Goal: Transaction & Acquisition: Purchase product/service

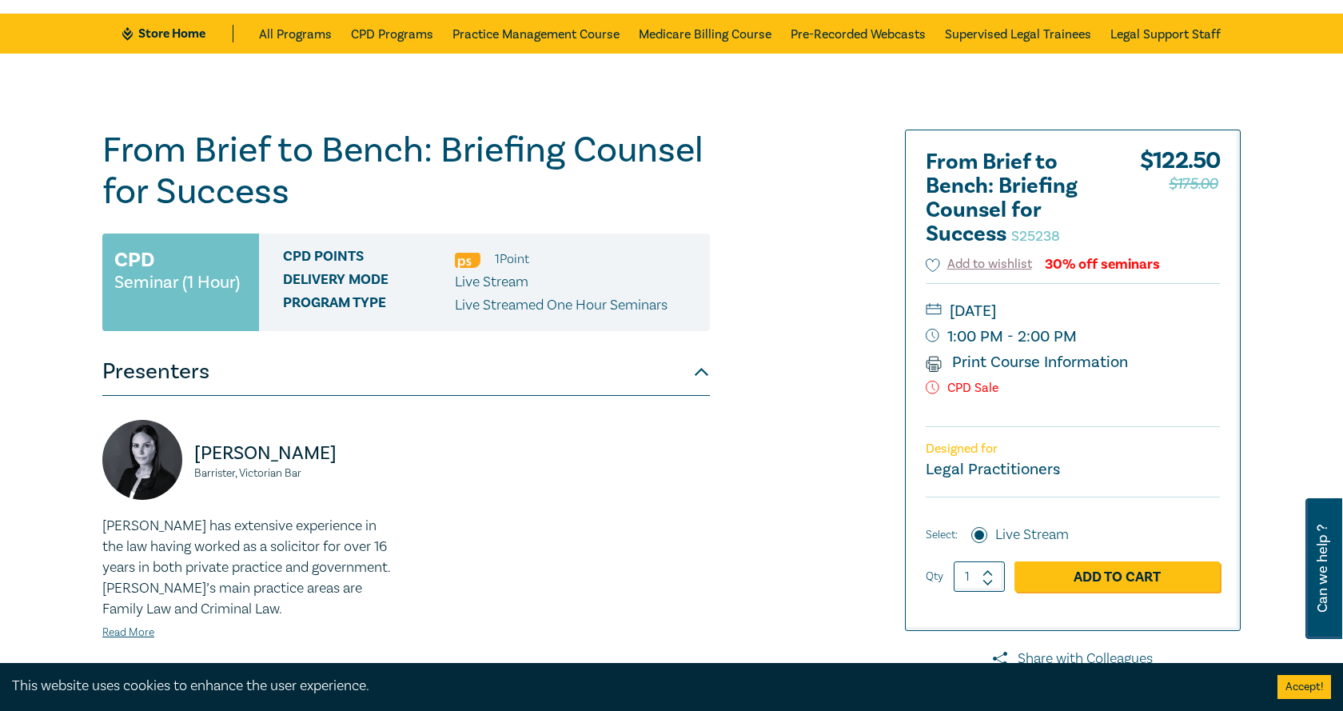
drag, startPoint x: 8, startPoint y: 126, endPoint x: 26, endPoint y: 118, distance: 19.3
click at [8, 126] on div "From Brief to Bench: Briefing Counsel for Success S25238 CPD Seminar (1 Hour) C…" at bounding box center [671, 529] width 1343 height 951
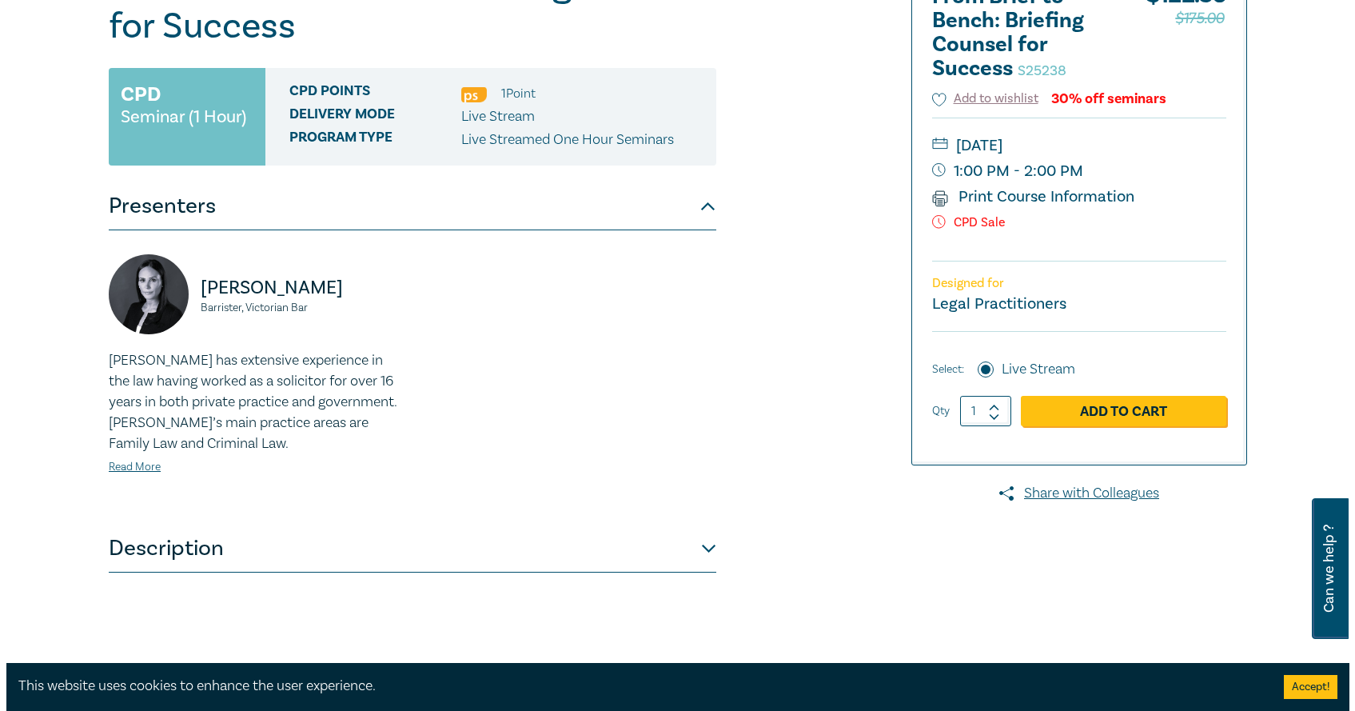
scroll to position [80, 0]
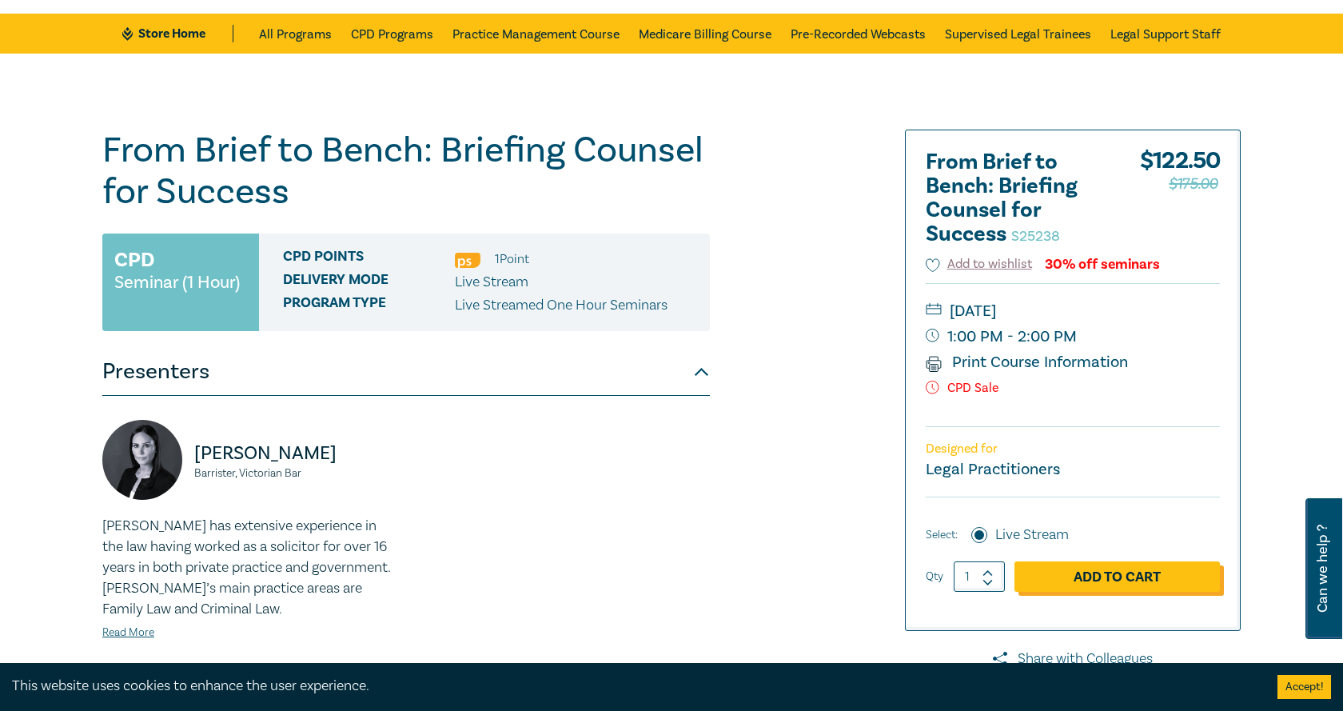
click at [1068, 572] on link "Add to Cart" at bounding box center [1117, 576] width 205 height 30
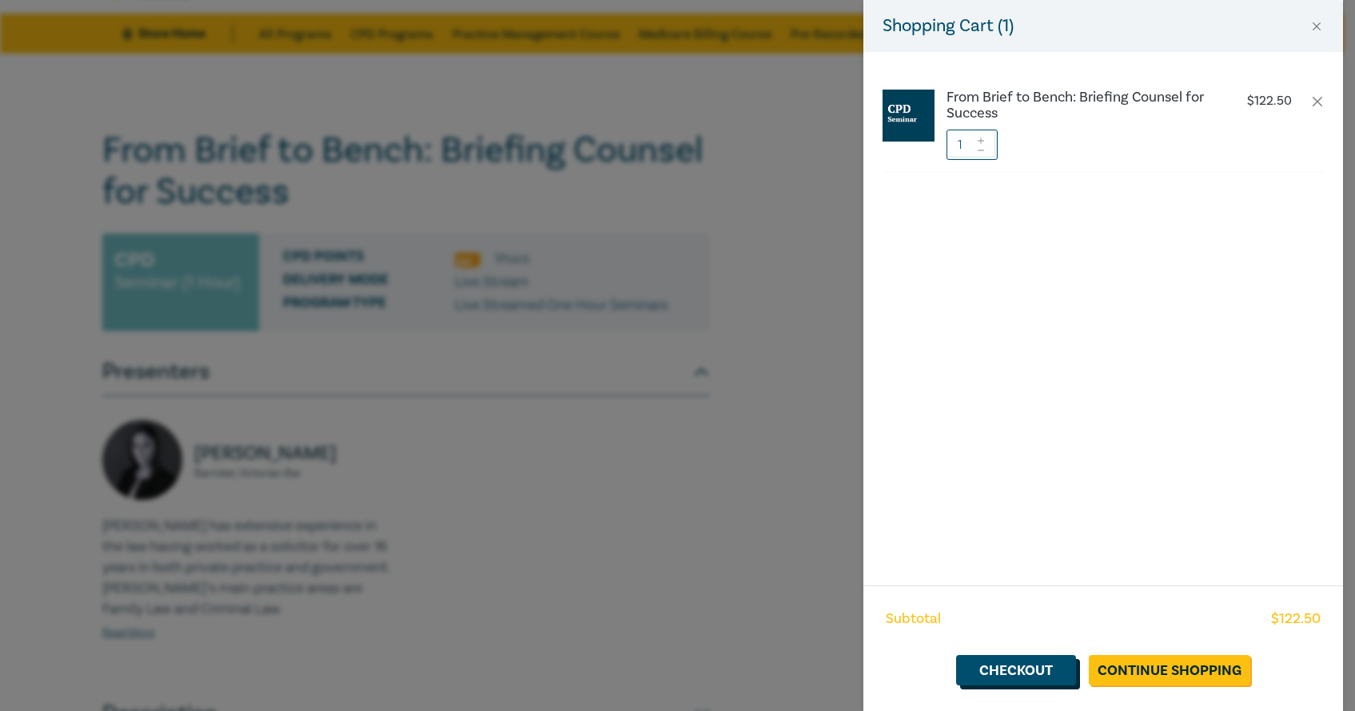
click at [1043, 677] on link "Checkout" at bounding box center [1016, 670] width 120 height 30
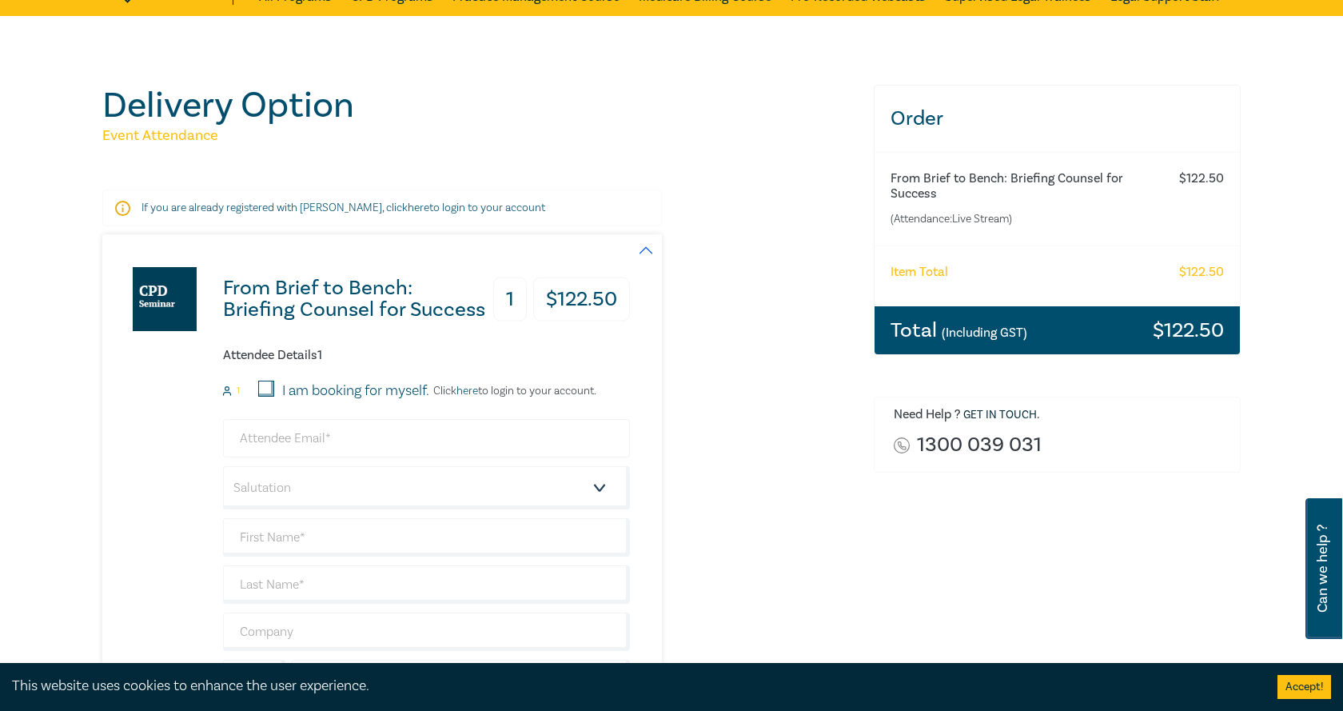
scroll to position [160, 0]
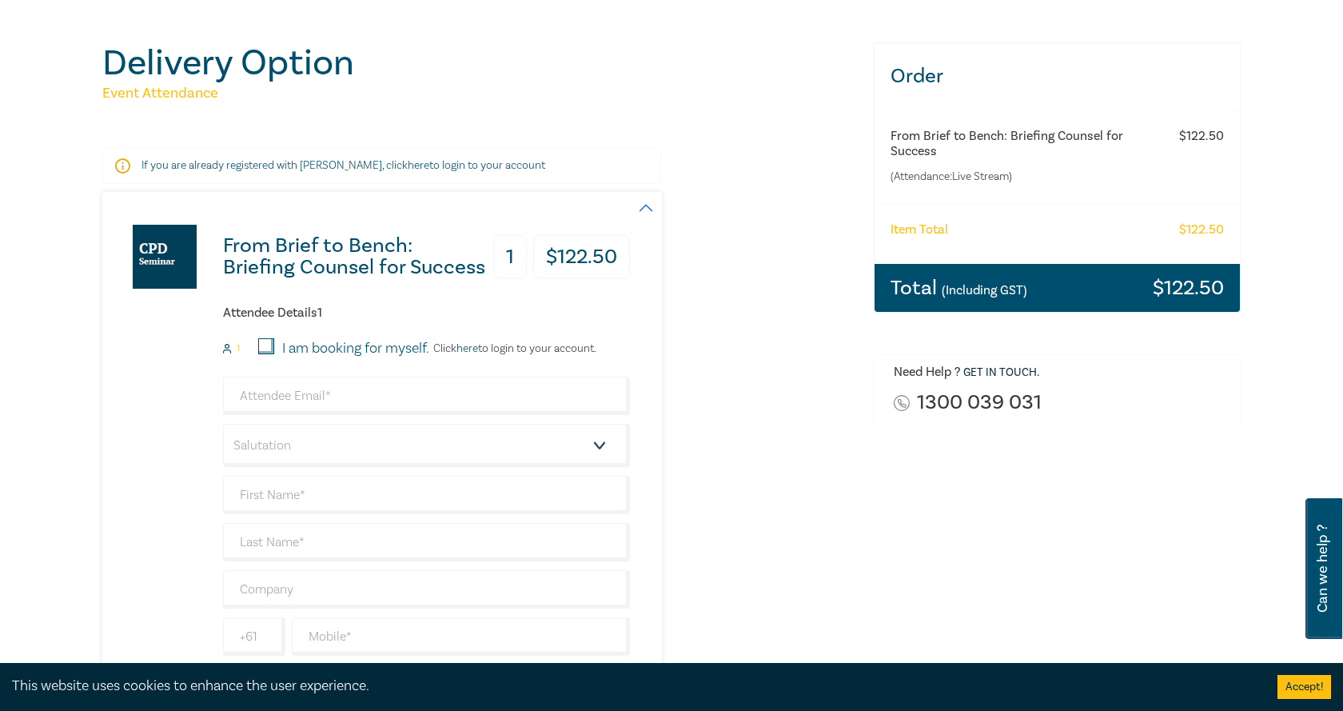
click at [469, 347] on link "here" at bounding box center [468, 348] width 22 height 14
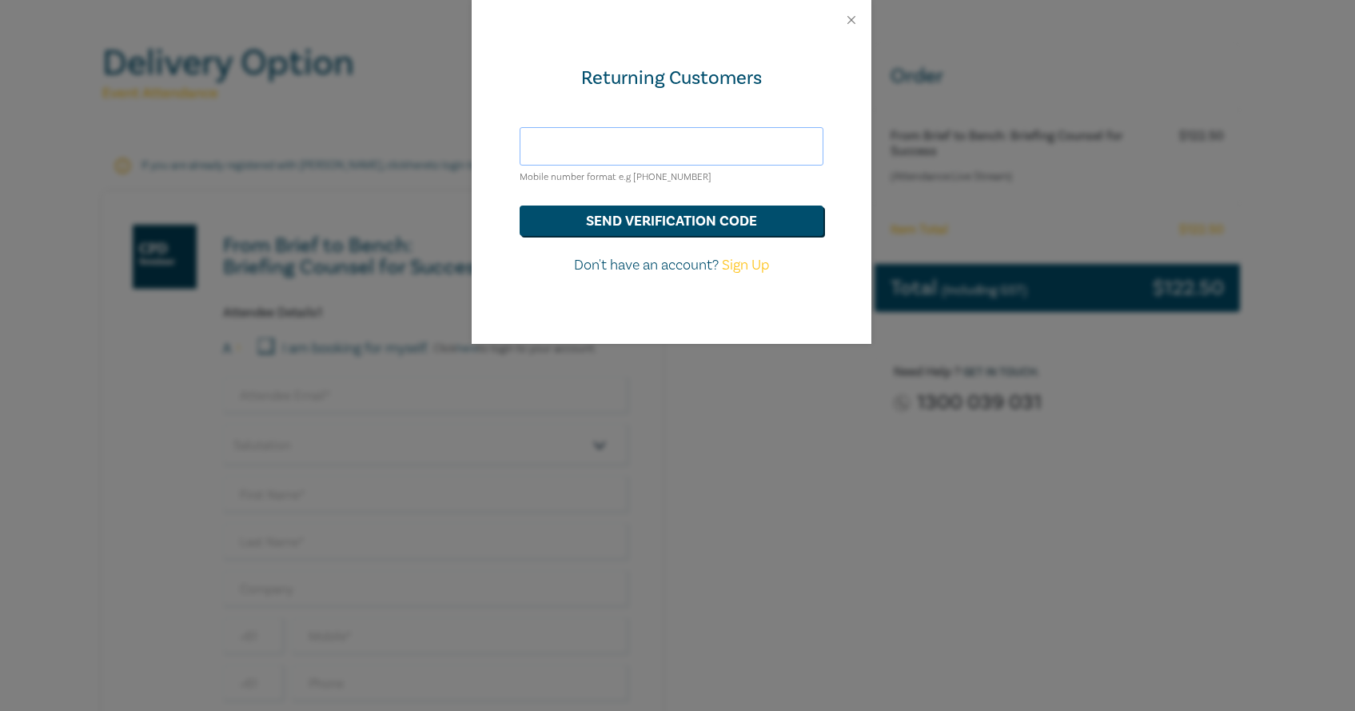
click at [587, 151] on input "text" at bounding box center [672, 146] width 304 height 38
type input "[EMAIL_ADDRESS][DOMAIN_NAME]"
click at [637, 218] on button "send verification code" at bounding box center [672, 220] width 304 height 30
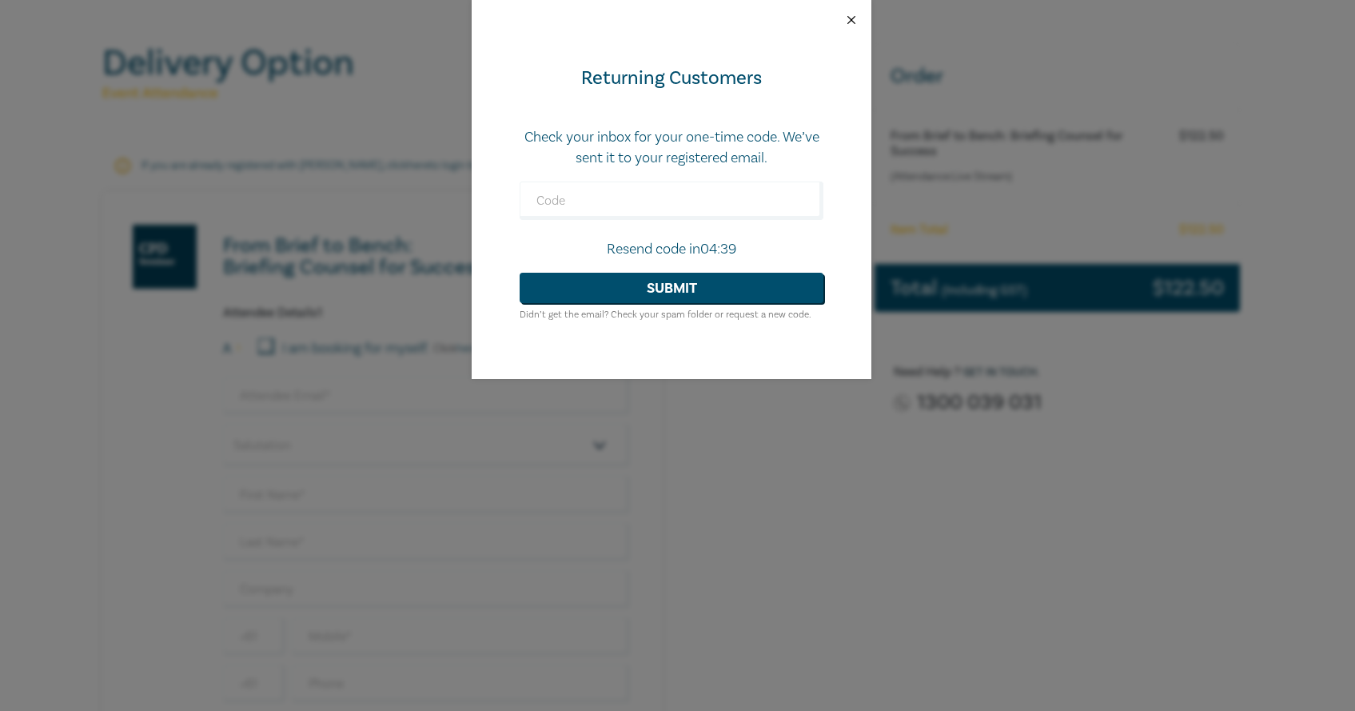
click at [846, 18] on button "Close" at bounding box center [851, 20] width 14 height 14
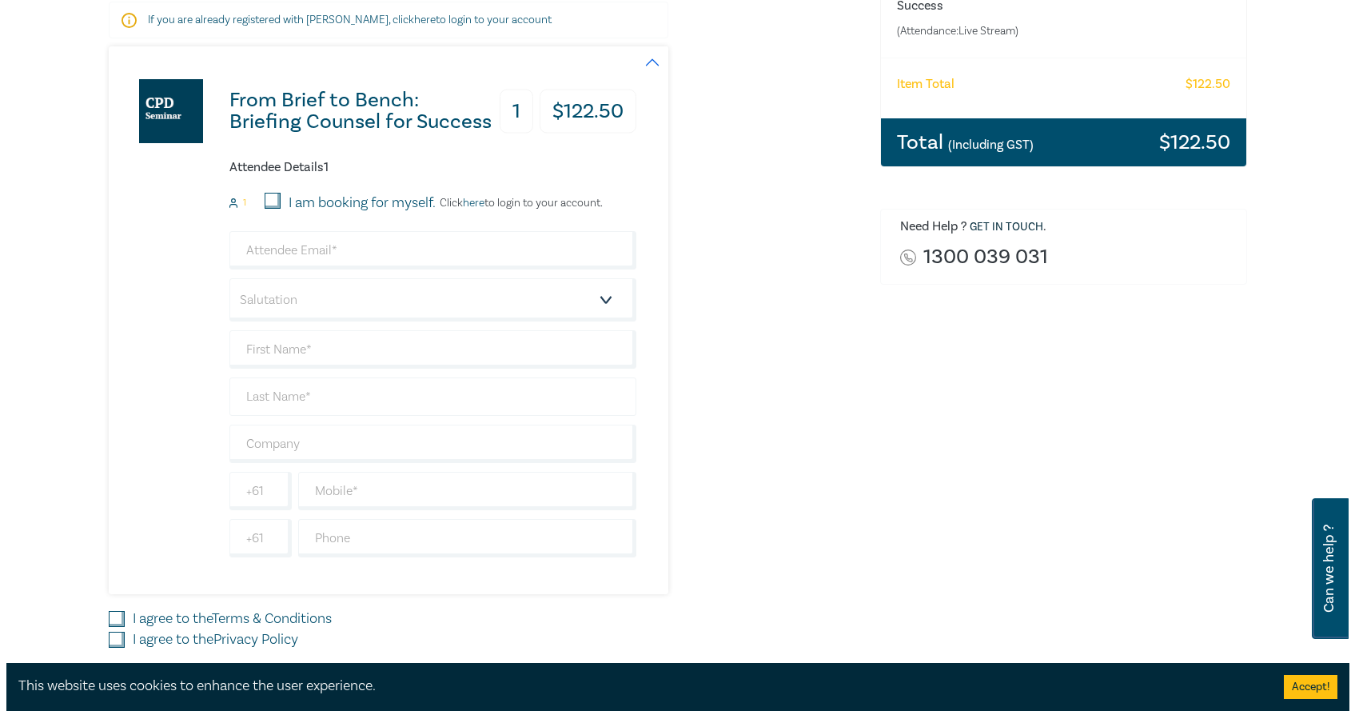
scroll to position [320, 0]
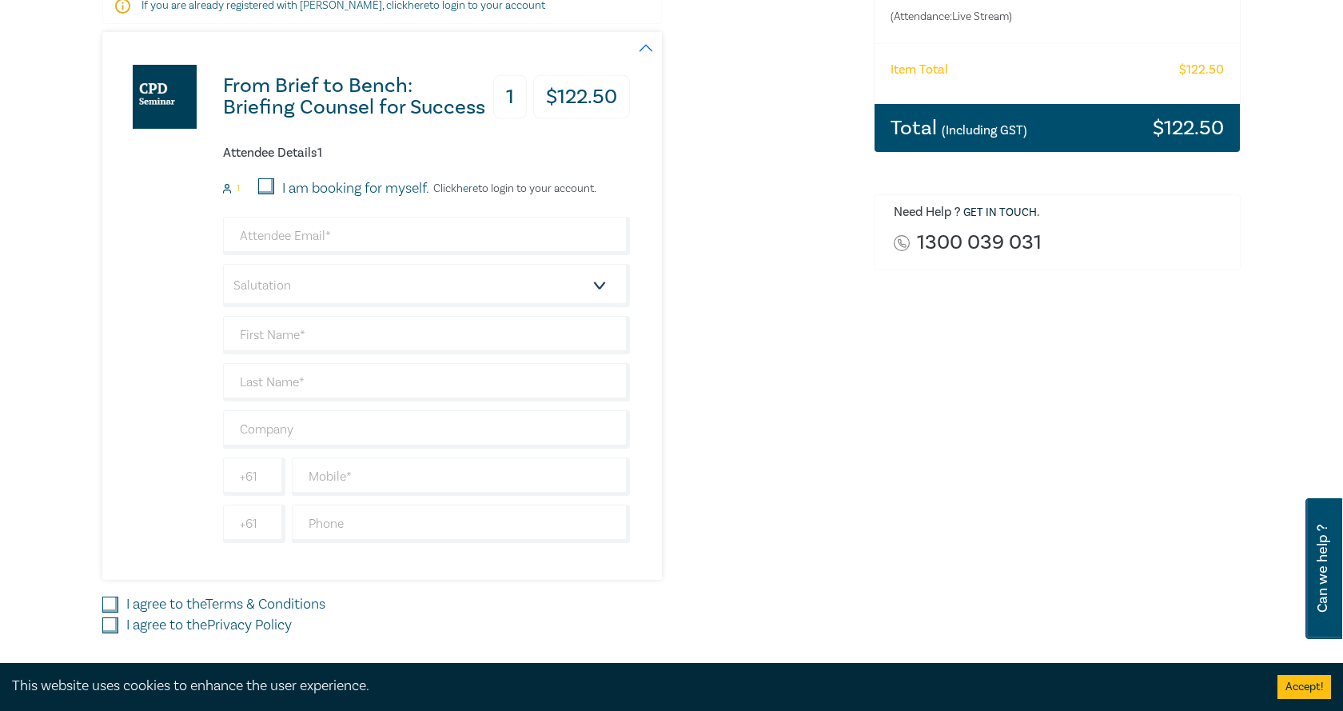
click at [273, 185] on input "I am booking for myself." at bounding box center [266, 186] width 16 height 16
click at [285, 229] on input "email" at bounding box center [426, 236] width 407 height 38
click at [269, 189] on input "I am booking for myself." at bounding box center [266, 186] width 16 height 16
checkbox input "false"
click at [476, 186] on link "here" at bounding box center [468, 188] width 22 height 14
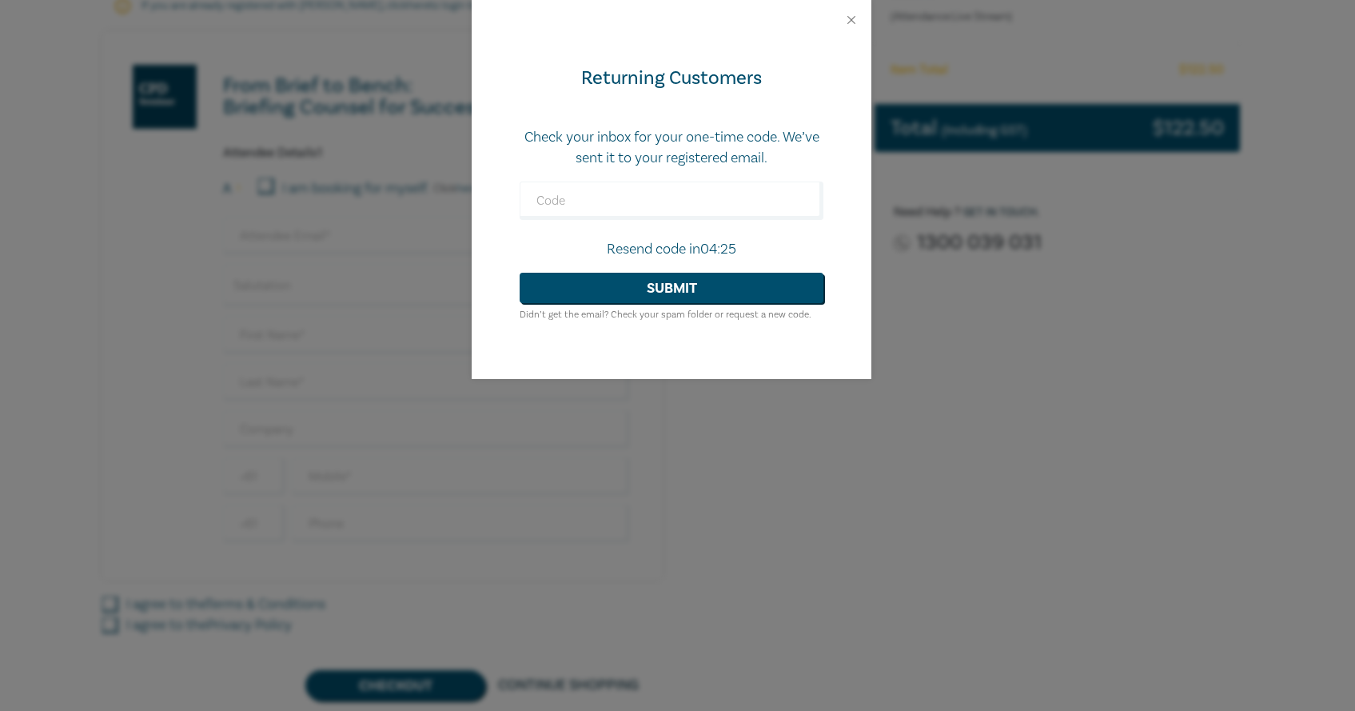
click at [769, 310] on small "Didn’t get the email? Check your spam folder or request a new code." at bounding box center [666, 315] width 292 height 12
click at [741, 323] on form "Check your inbox for your one-time code. We’ve sent it to your registered email…" at bounding box center [672, 225] width 304 height 197
click at [790, 311] on small "Didn’t get the email? Check your spam folder or request a new code." at bounding box center [666, 315] width 292 height 12
click at [736, 319] on small "Didn’t get the email? Check your spam folder or request a new code." at bounding box center [666, 315] width 292 height 12
click at [843, 14] on div at bounding box center [672, 20] width 400 height 40
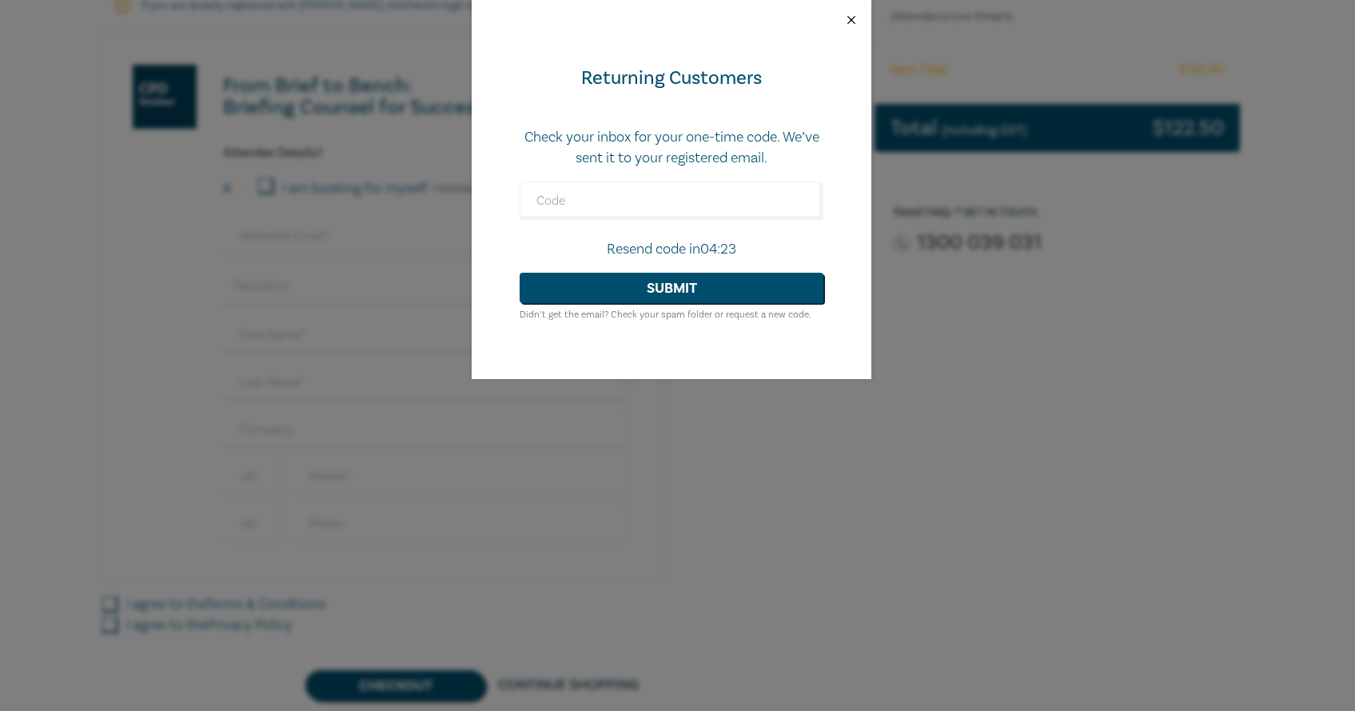
click at [844, 14] on button "Close" at bounding box center [851, 20] width 14 height 14
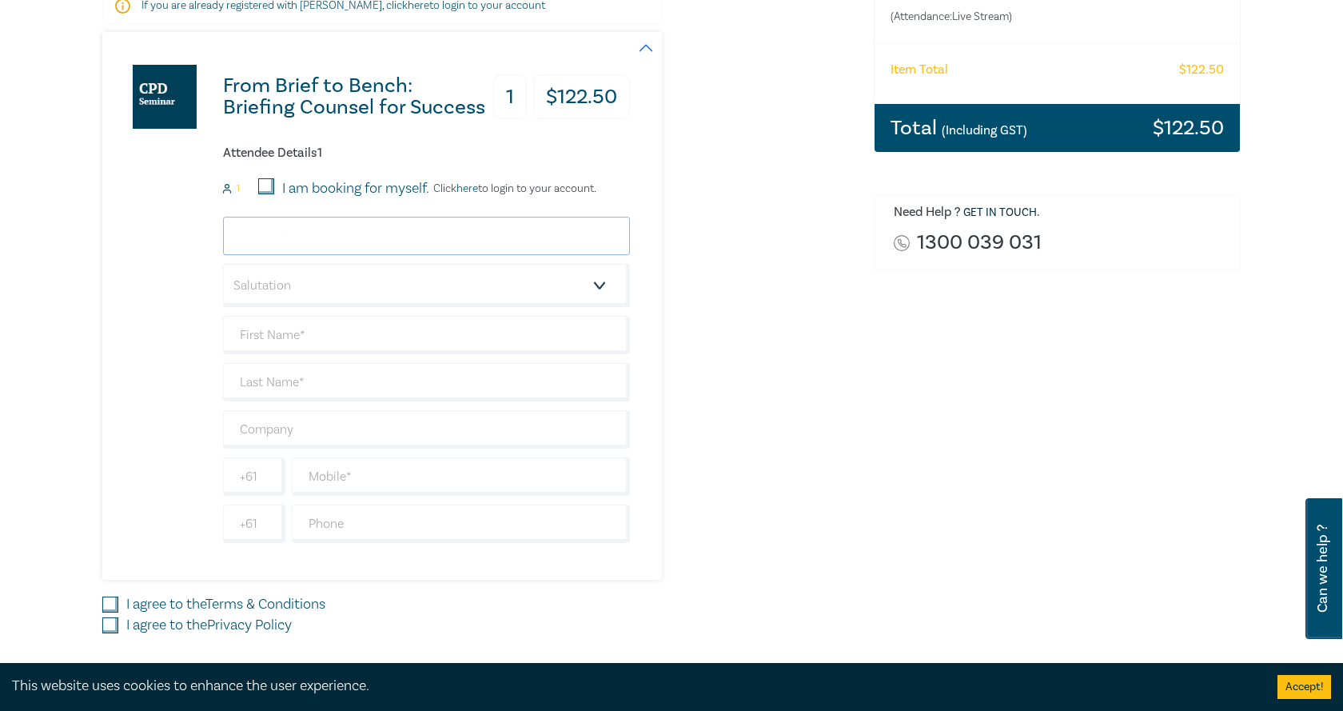
click at [293, 243] on input "email" at bounding box center [426, 236] width 407 height 38
type input "info@j"
click at [478, 190] on link "here" at bounding box center [468, 188] width 22 height 14
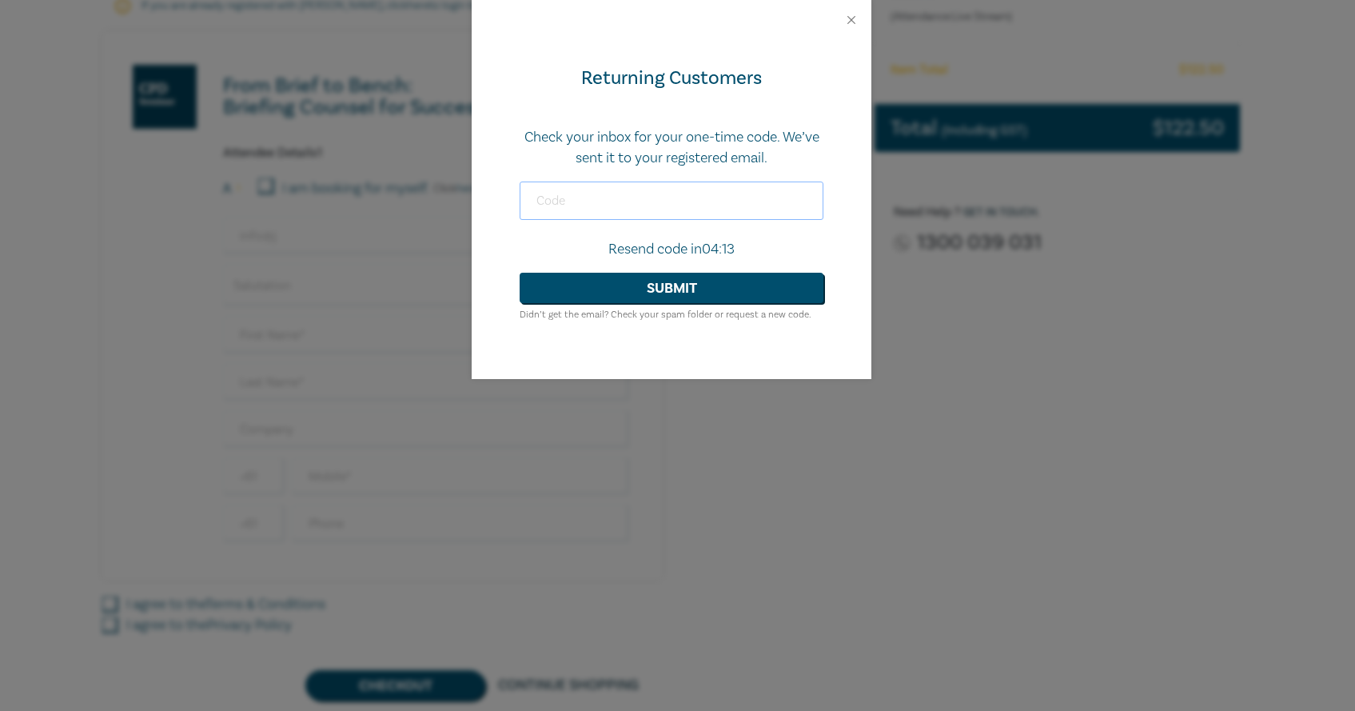
click at [564, 198] on input "text" at bounding box center [672, 200] width 304 height 38
type input "083348"
click at [652, 294] on button "Submit" at bounding box center [672, 288] width 304 height 30
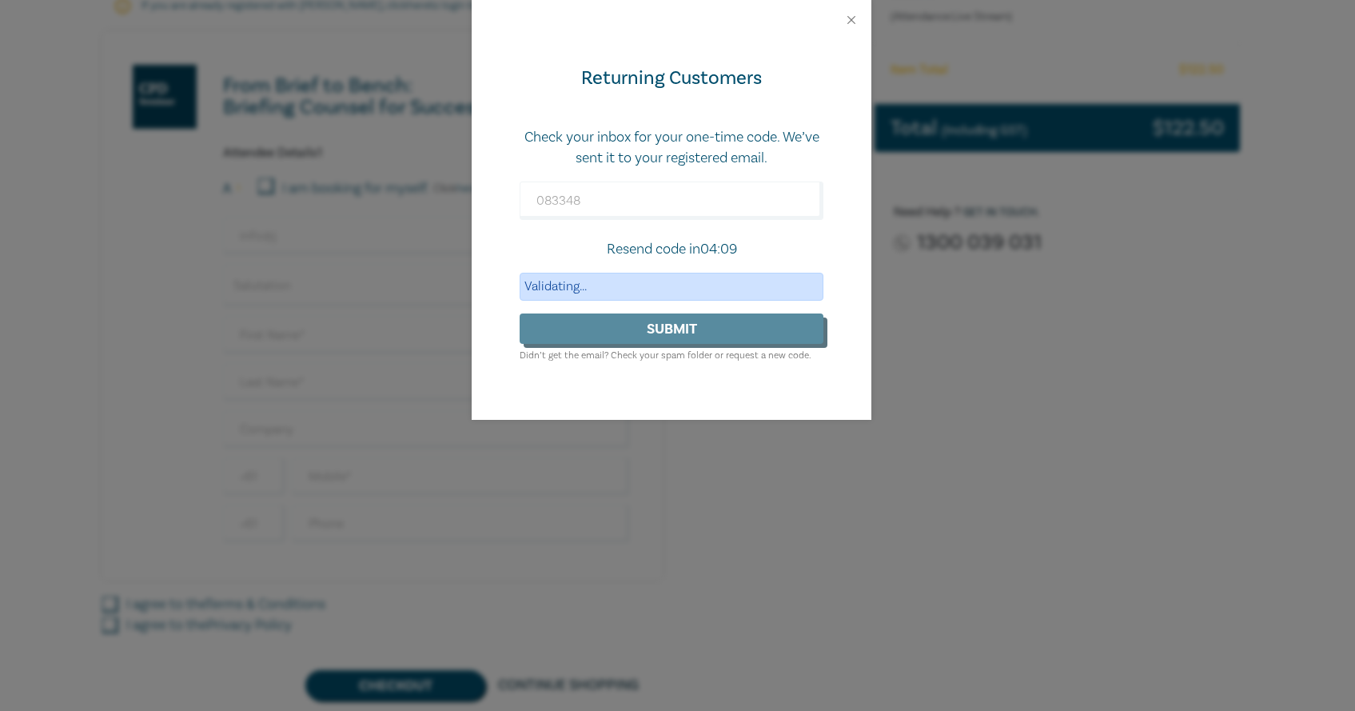
scroll to position [275, 0]
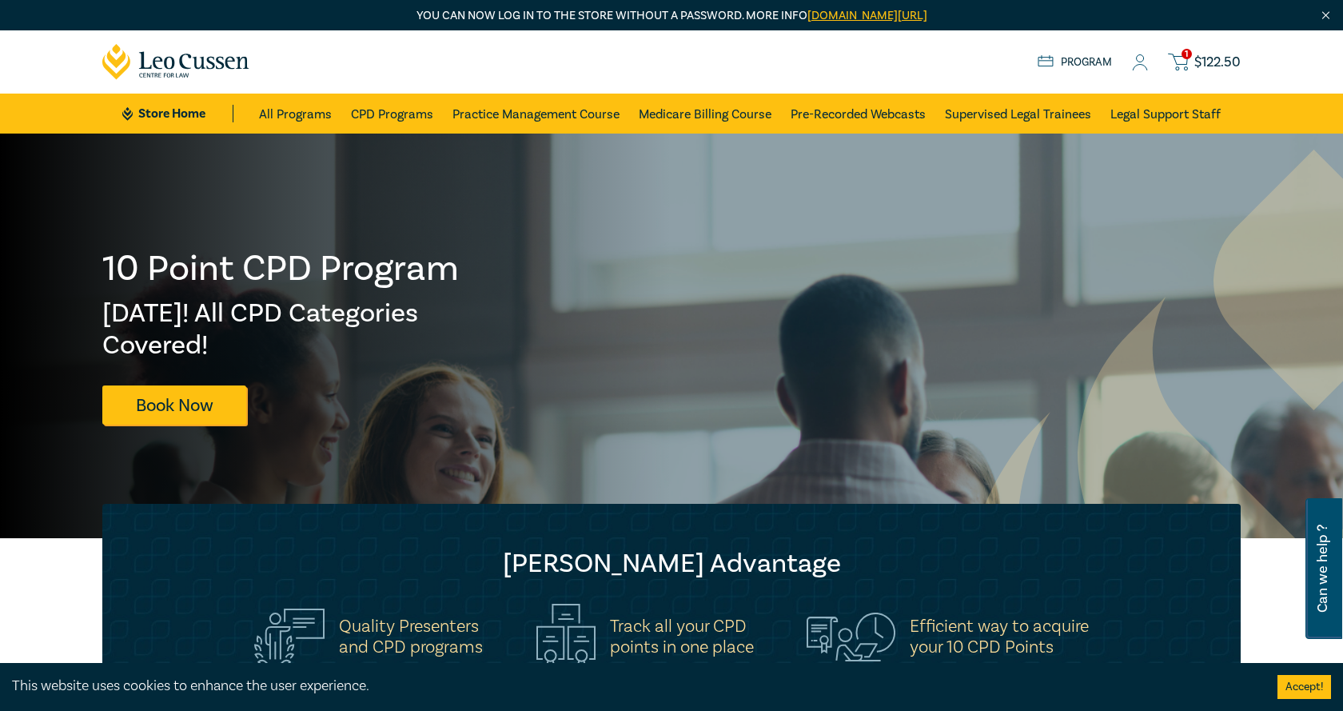
click at [1214, 50] on div "1 $ 122.50 Store Home About us Program 1 $ 122.50" at bounding box center [672, 61] width 1158 height 63
click at [1212, 60] on span "$ 122.50" at bounding box center [1218, 63] width 46 height 18
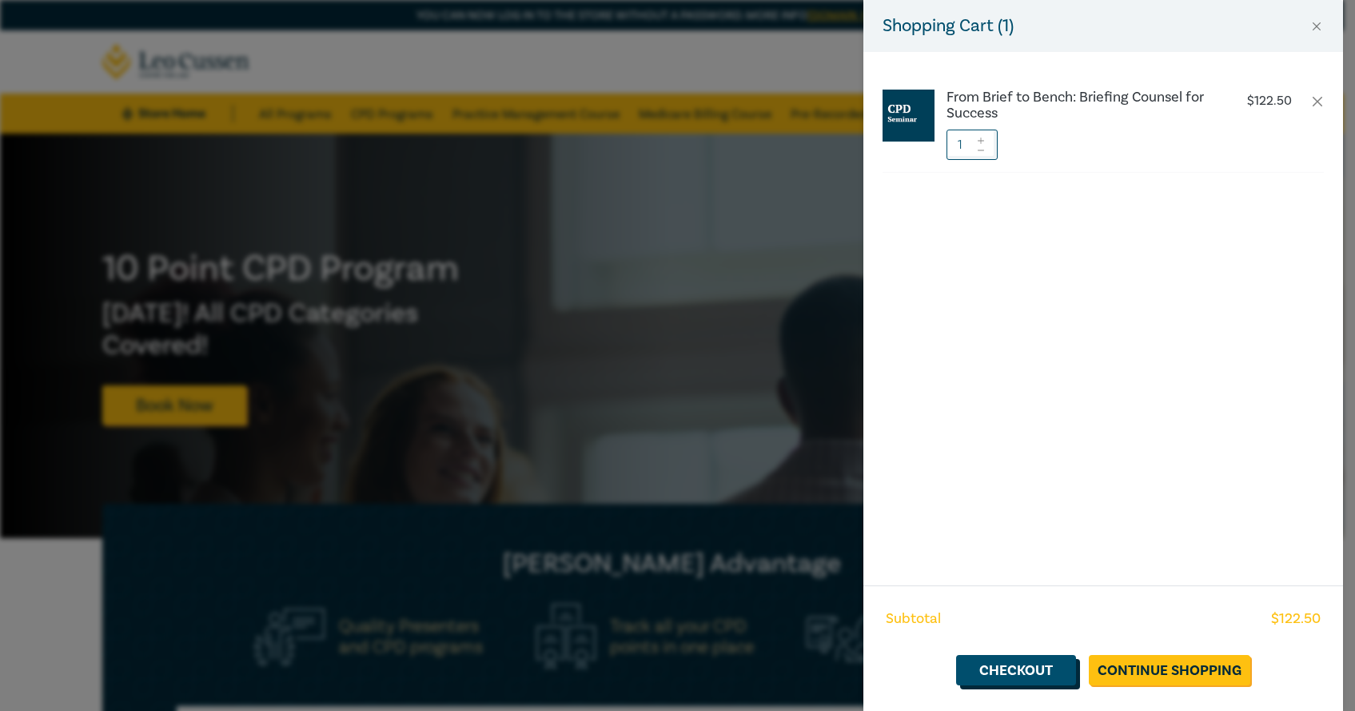
click at [1015, 664] on link "Checkout" at bounding box center [1016, 670] width 120 height 30
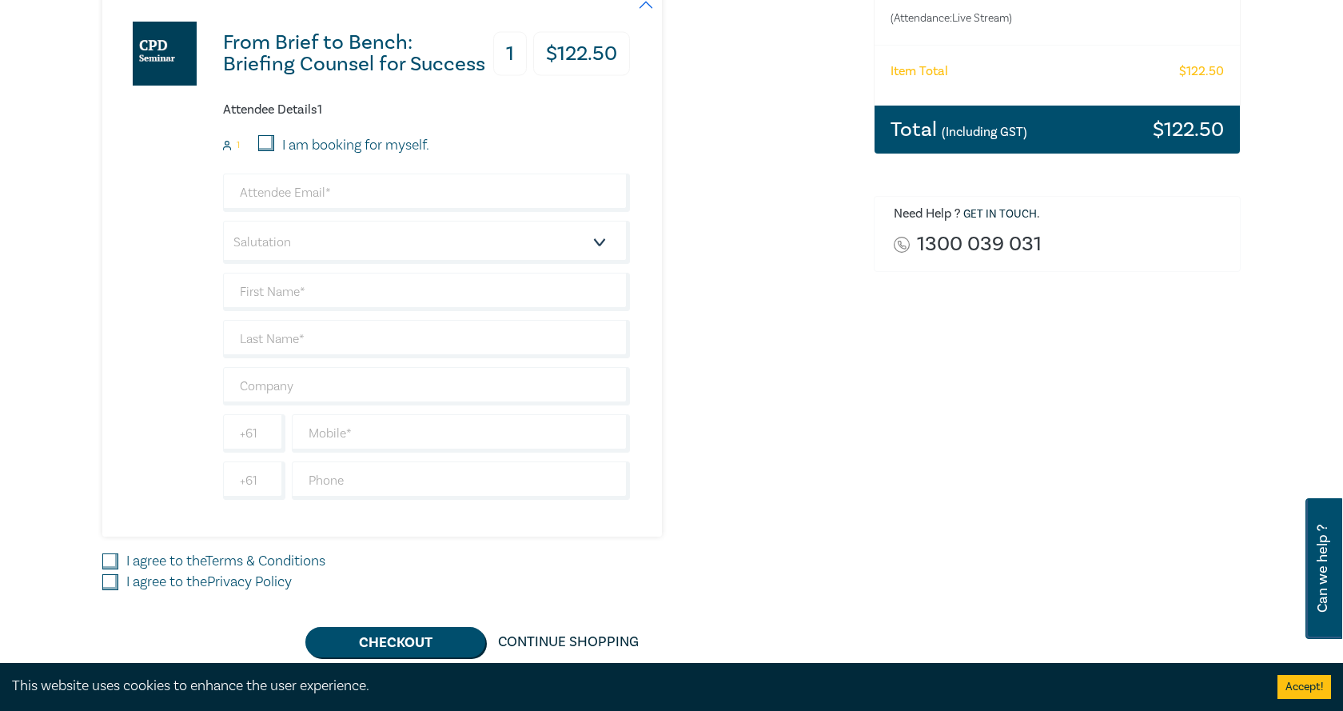
scroll to position [320, 0]
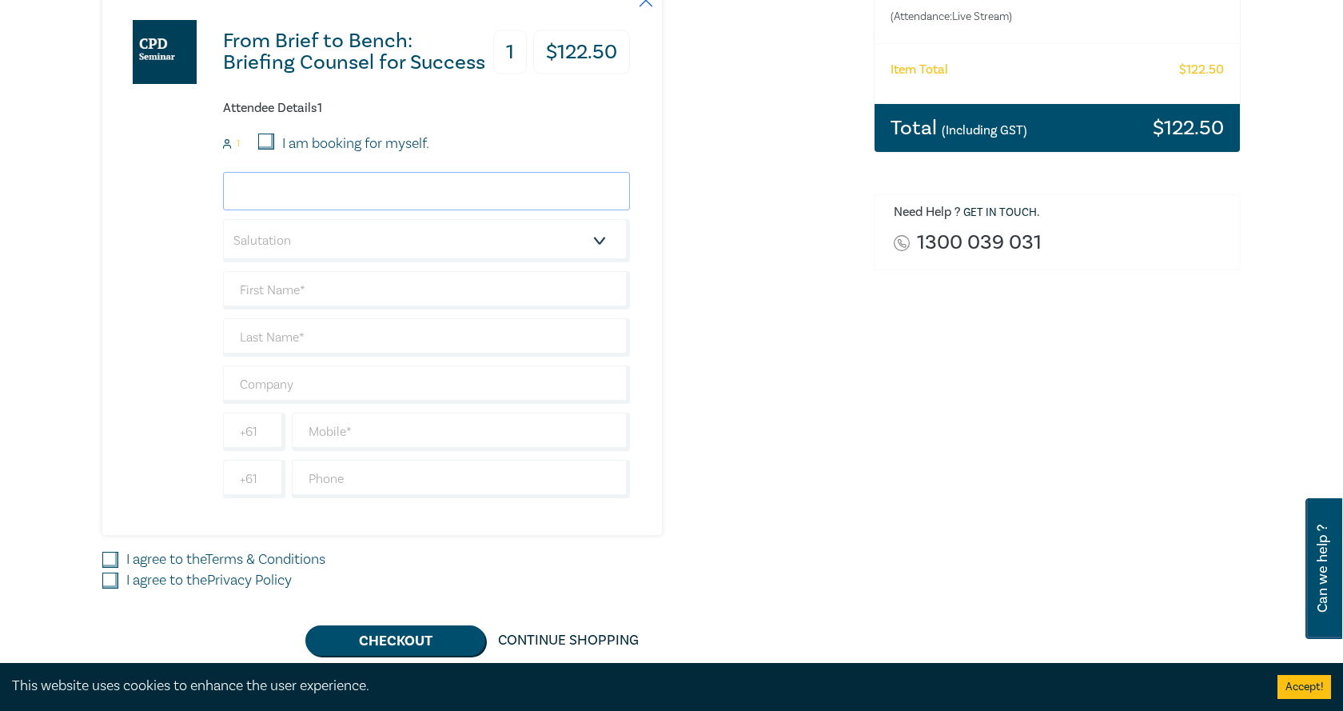
click at [333, 194] on input "email" at bounding box center [426, 191] width 407 height 38
click at [269, 138] on input "I am booking for myself." at bounding box center [266, 142] width 16 height 16
checkbox input "true"
type input "[EMAIL_ADDRESS][DOMAIN_NAME]"
type input "[PERSON_NAME]"
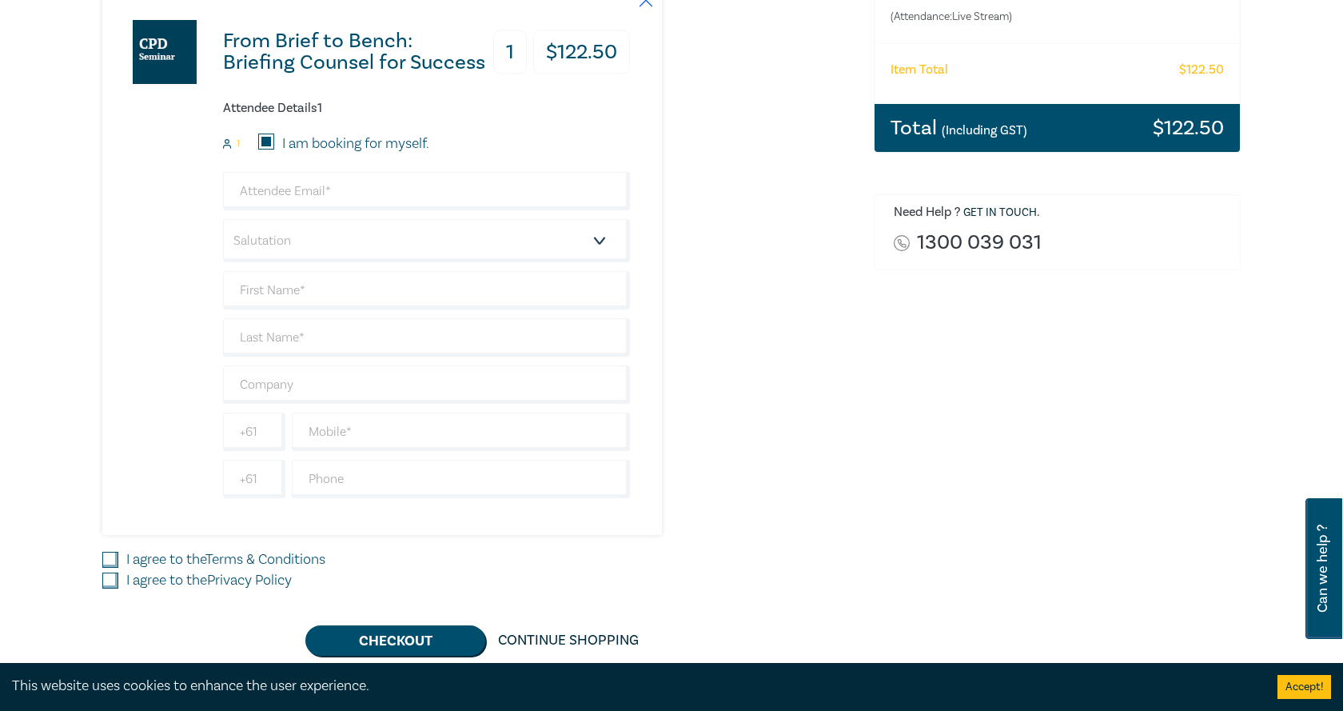
type input "[PERSON_NAME]"
type input "0423590780"
click at [195, 555] on label "I agree to the Terms & Conditions" at bounding box center [225, 559] width 199 height 21
click at [118, 555] on input "I agree to the Terms & Conditions" at bounding box center [110, 560] width 16 height 16
checkbox input "true"
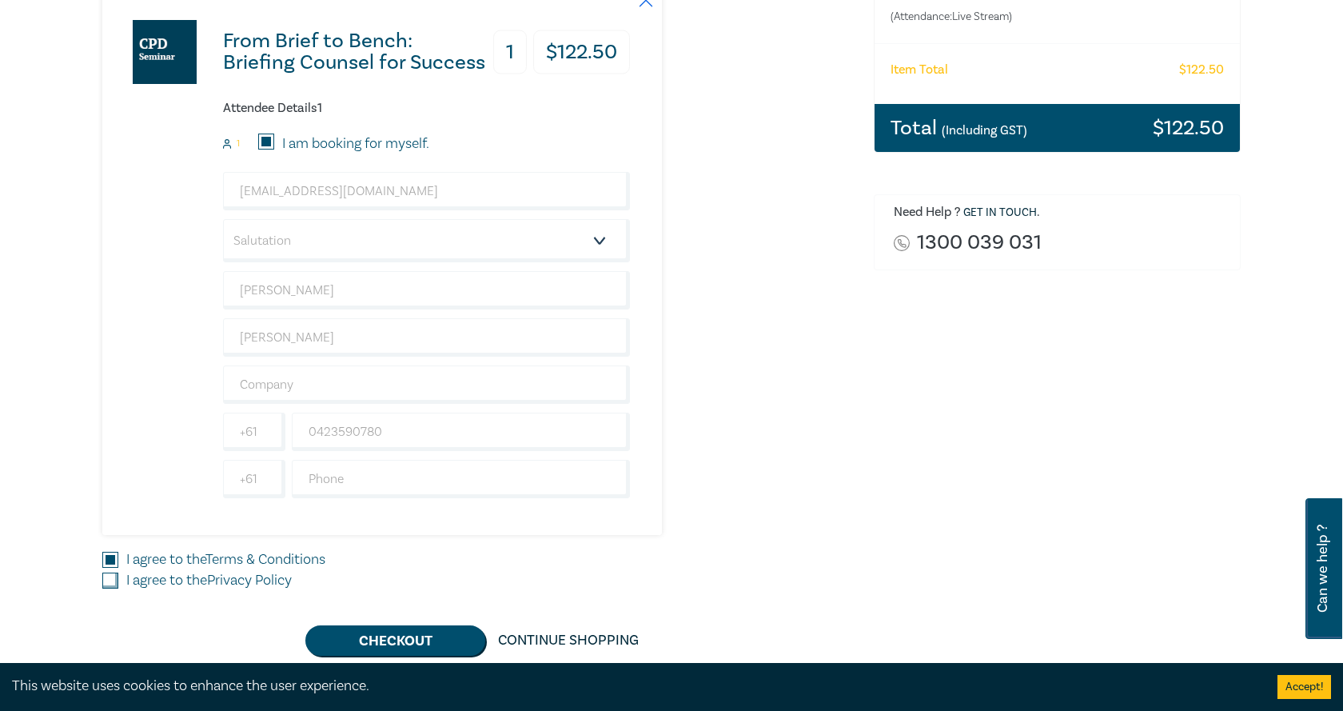
drag, startPoint x: 184, startPoint y: 580, endPoint x: 273, endPoint y: 477, distance: 137.2
click at [183, 580] on label "I agree to the Privacy Policy" at bounding box center [209, 580] width 166 height 21
click at [118, 580] on input "I agree to the Privacy Policy" at bounding box center [110, 580] width 16 height 16
checkbox input "true"
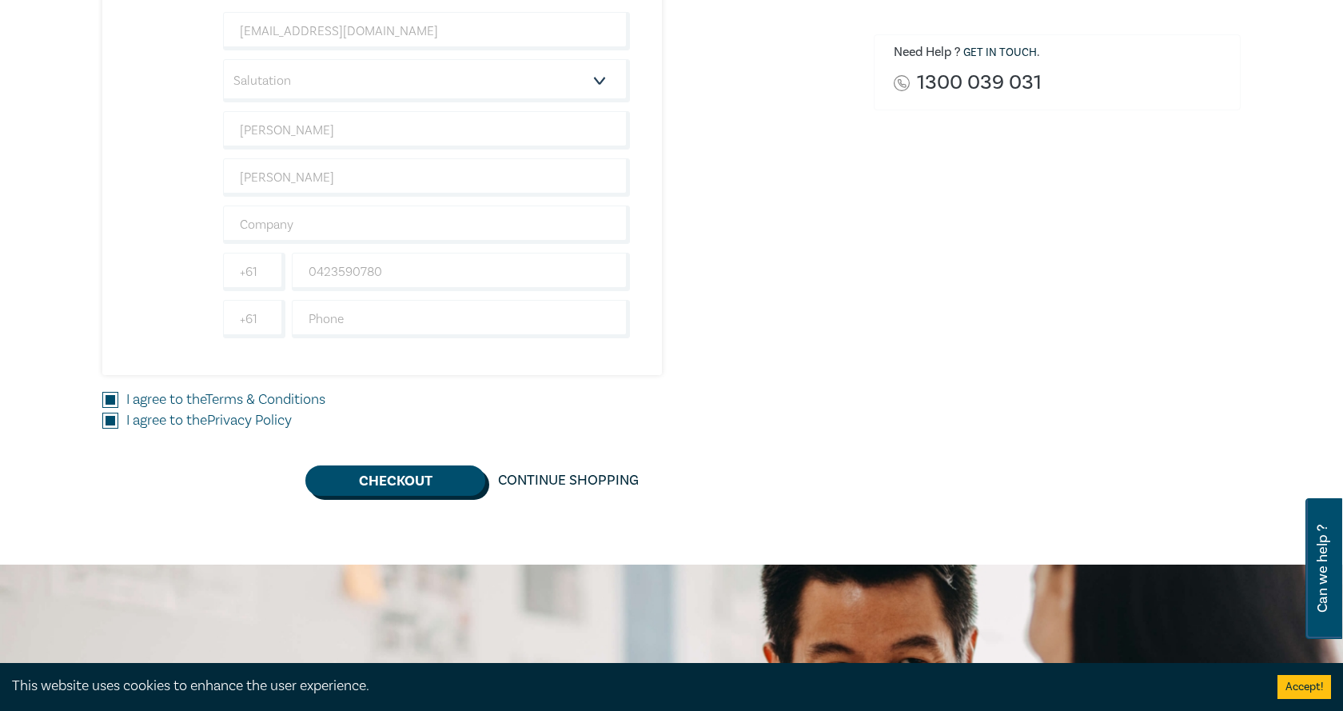
click at [390, 492] on button "Checkout" at bounding box center [395, 480] width 180 height 30
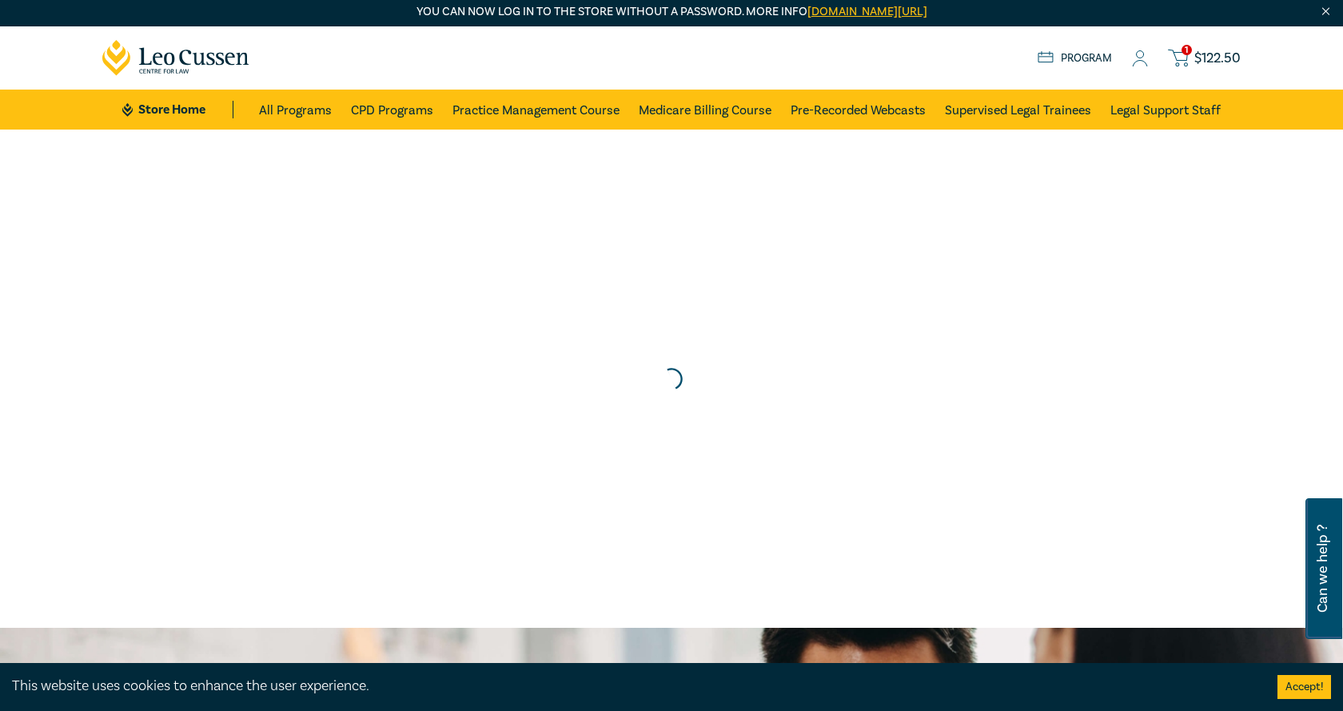
scroll to position [0, 0]
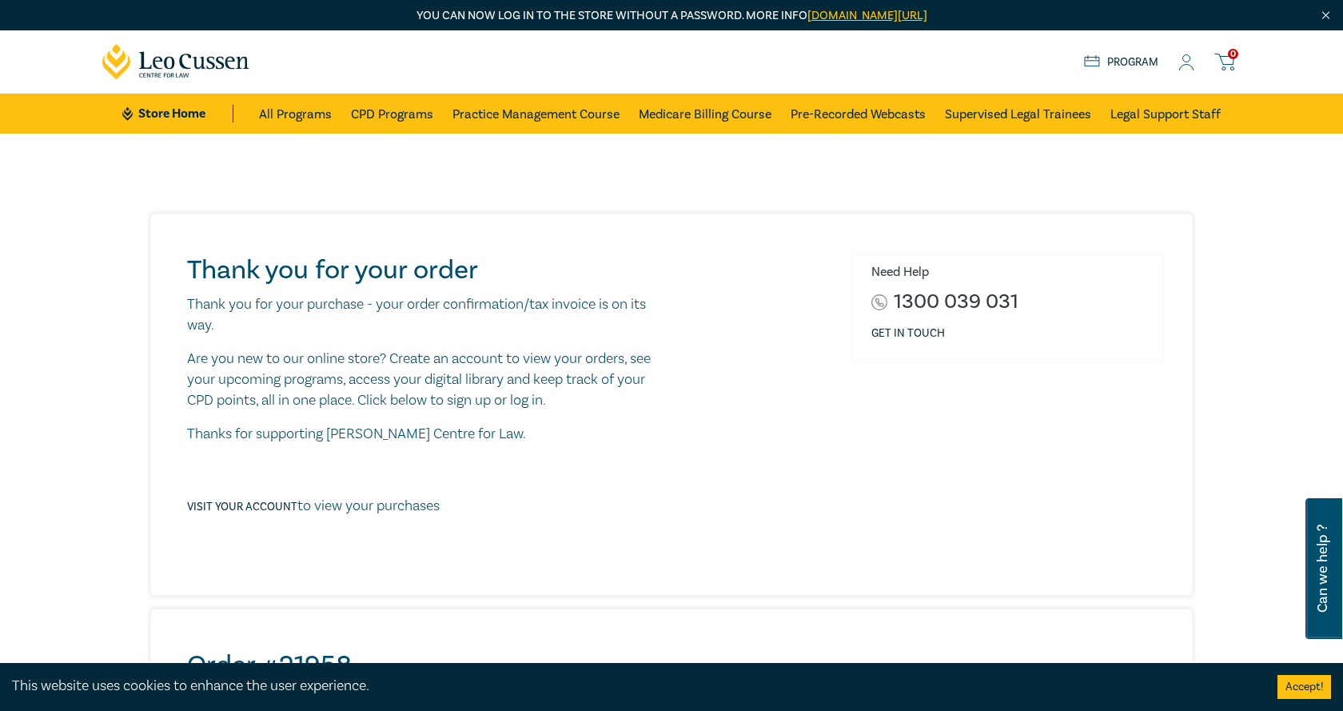
click at [1218, 61] on icon at bounding box center [1224, 62] width 20 height 20
